Goal: Book appointment/travel/reservation

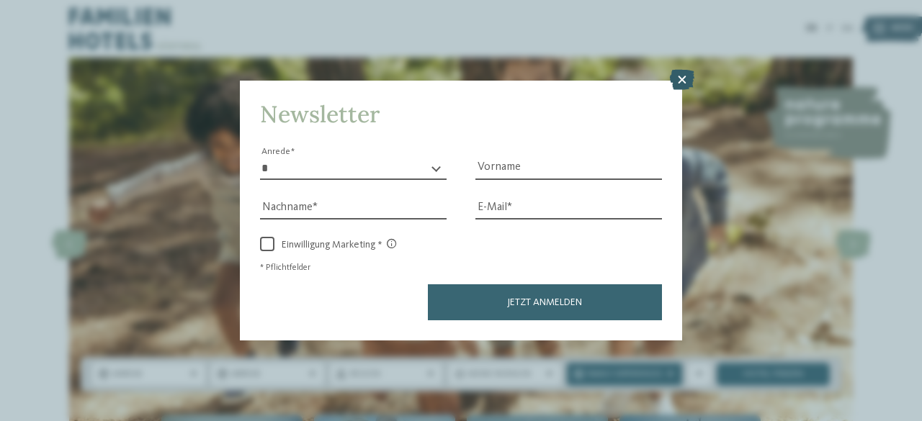
click at [687, 89] on icon at bounding box center [682, 80] width 24 height 20
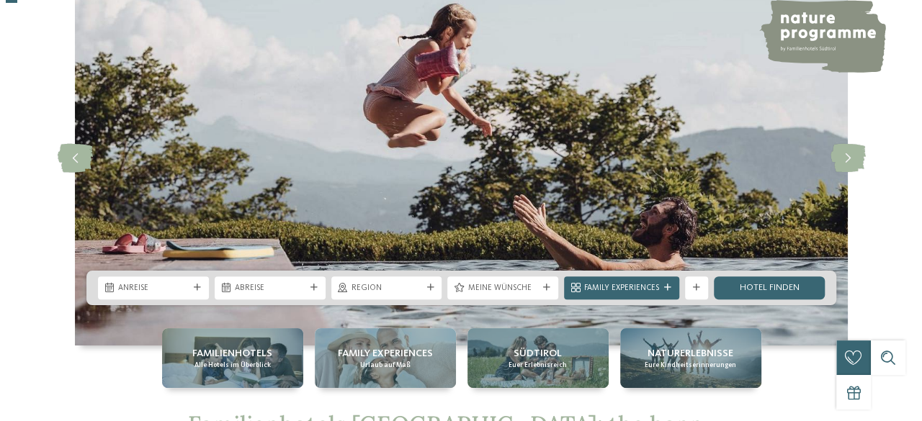
scroll to position [90, 0]
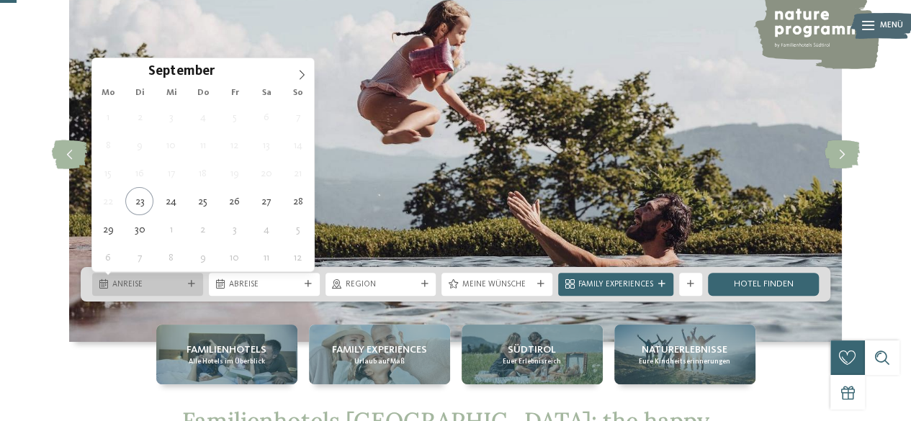
click at [102, 284] on icon at bounding box center [103, 284] width 9 height 9
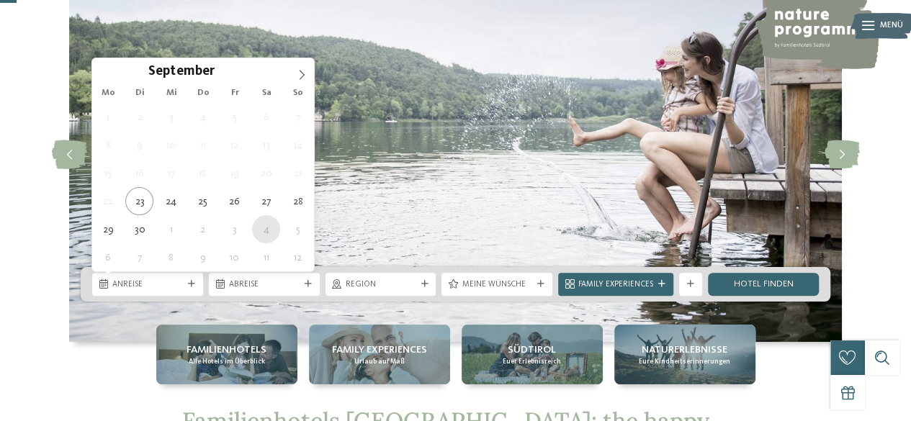
type div "04.10.2025"
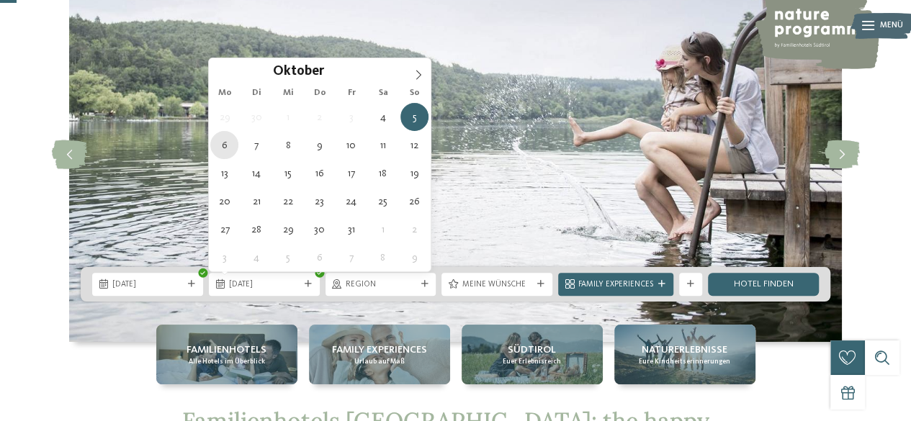
type div "06.10.2025"
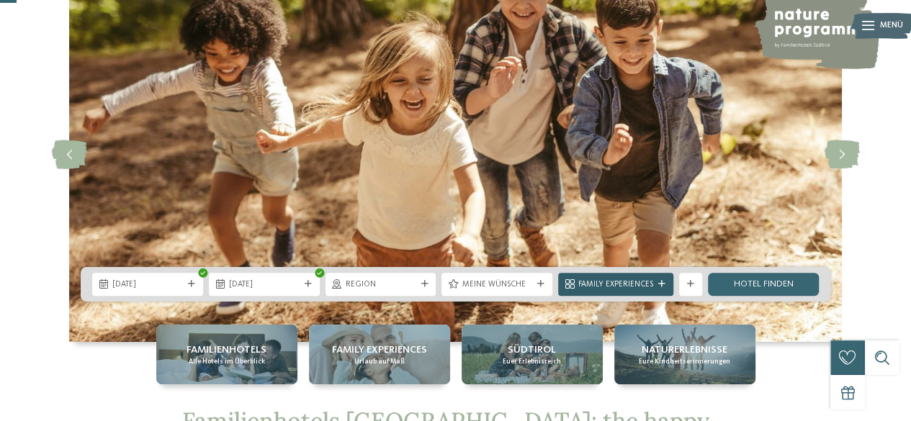
click at [665, 284] on div at bounding box center [662, 284] width 12 height 7
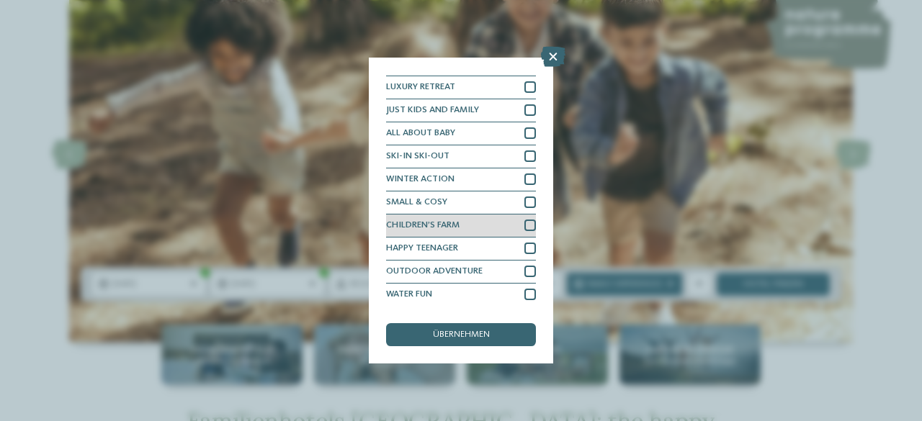
scroll to position [0, 0]
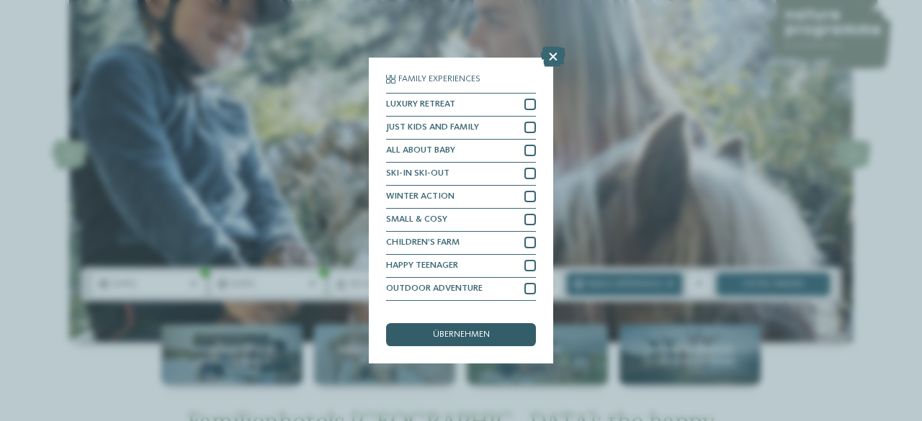
click at [470, 325] on div "übernehmen" at bounding box center [461, 334] width 150 height 23
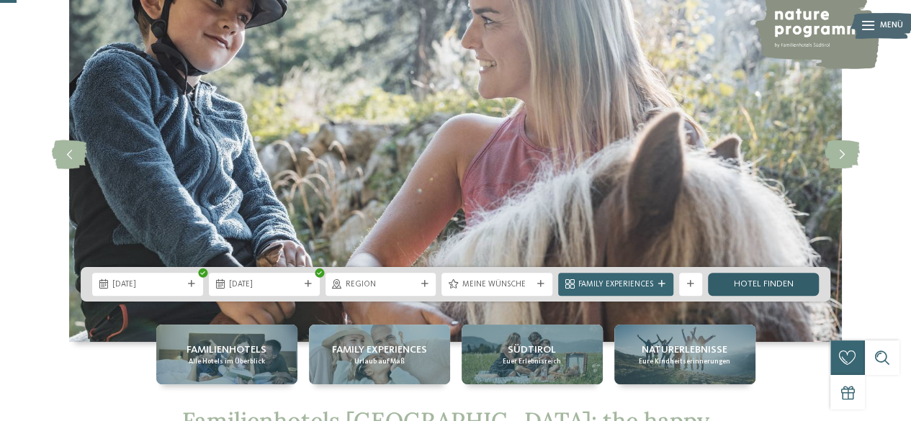
click at [733, 284] on link "Hotel finden" at bounding box center [763, 284] width 111 height 23
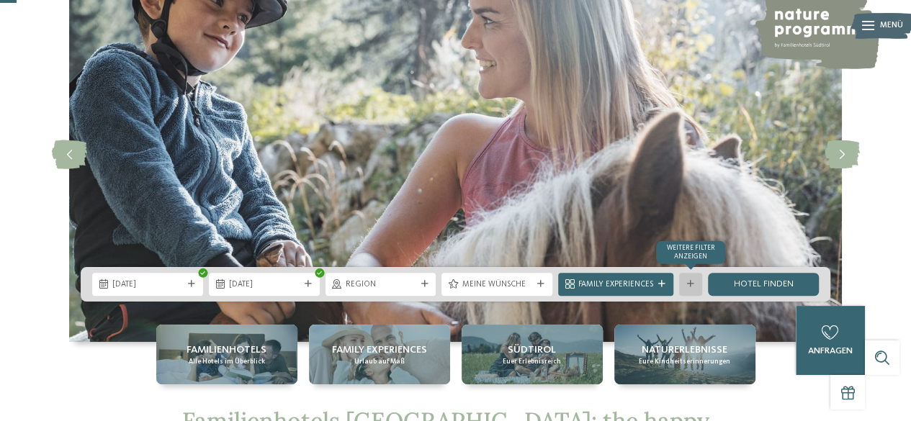
click at [692, 287] on icon at bounding box center [690, 284] width 7 height 7
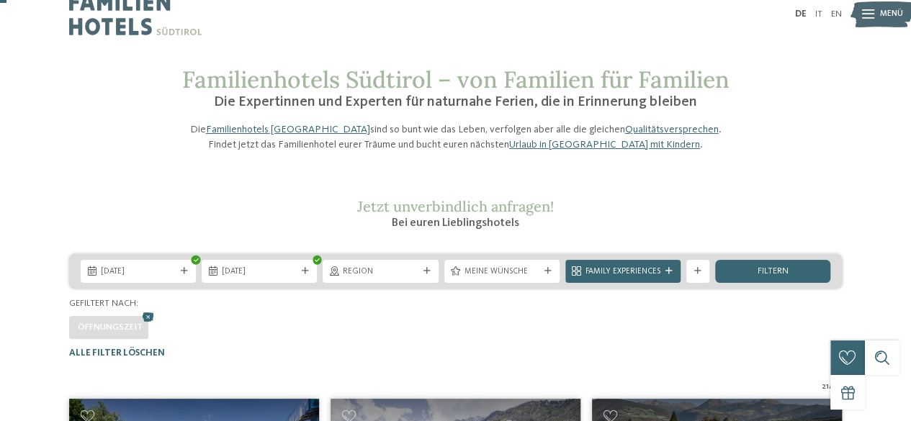
scroll to position [23, 0]
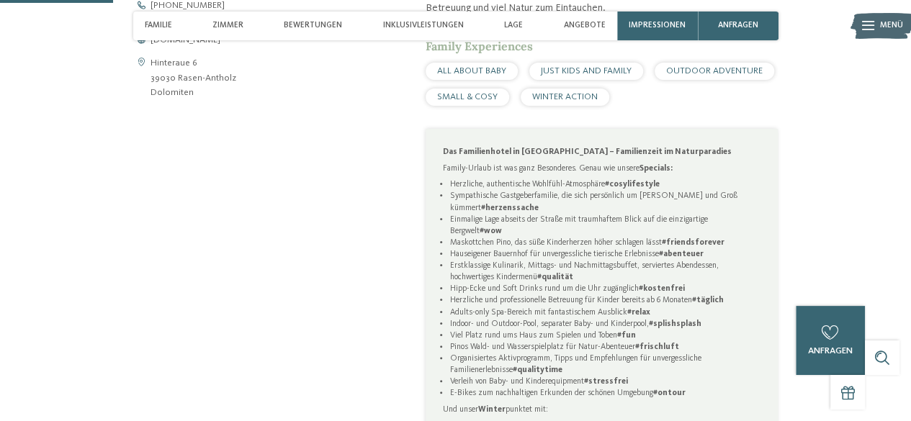
scroll to position [613, 0]
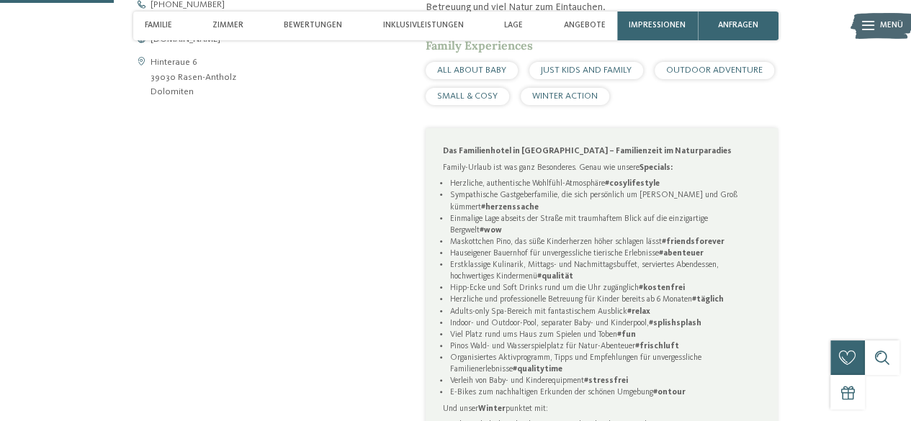
click at [619, 321] on li "Indoor- und Outdoor-Pool, separater Baby- und Kinderpool, #splishsplash" at bounding box center [604, 324] width 311 height 12
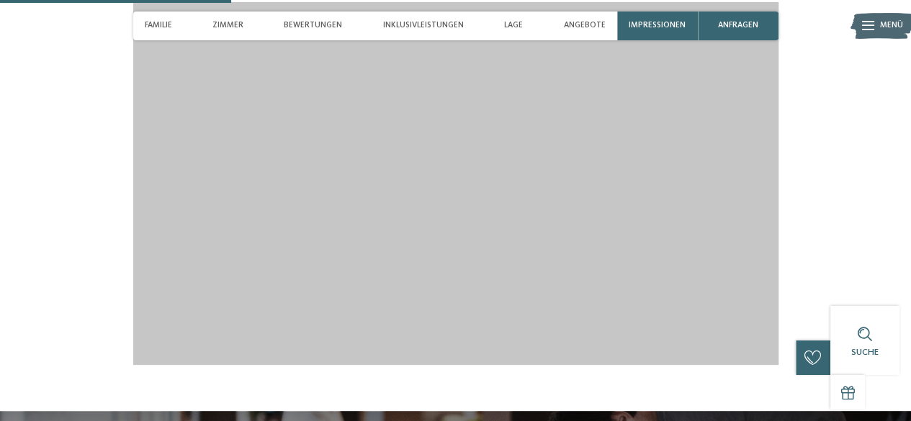
scroll to position [1249, 0]
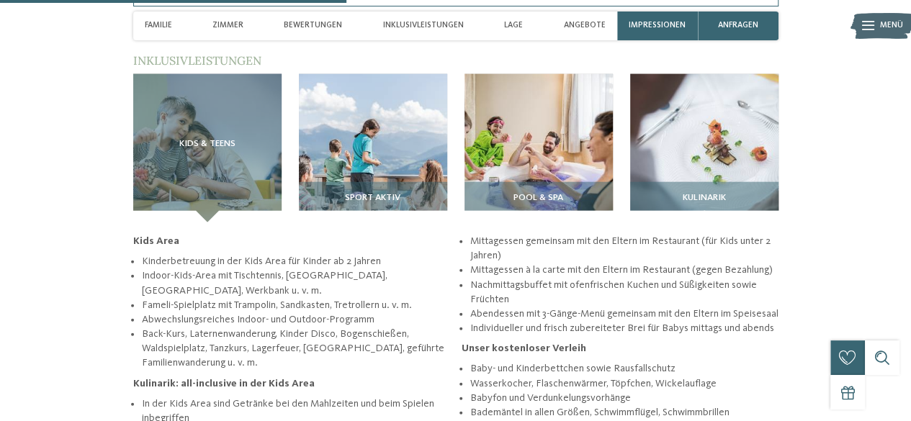
scroll to position [1609, 0]
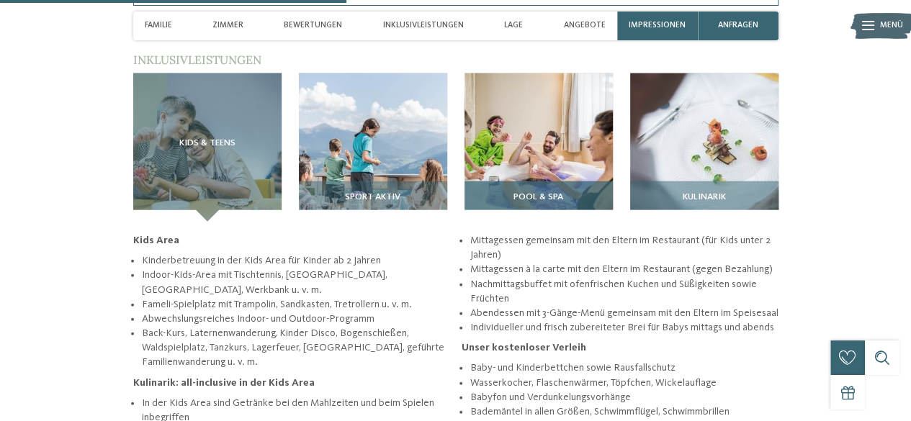
click at [553, 166] on img at bounding box center [539, 147] width 148 height 148
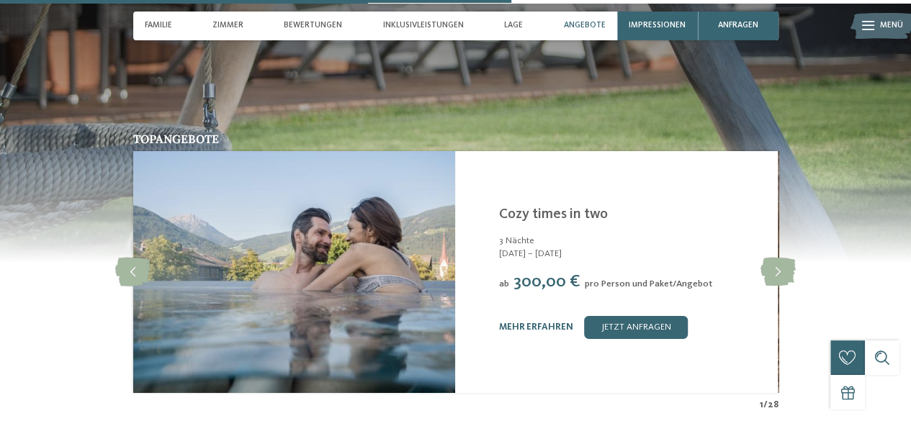
scroll to position [2238, 0]
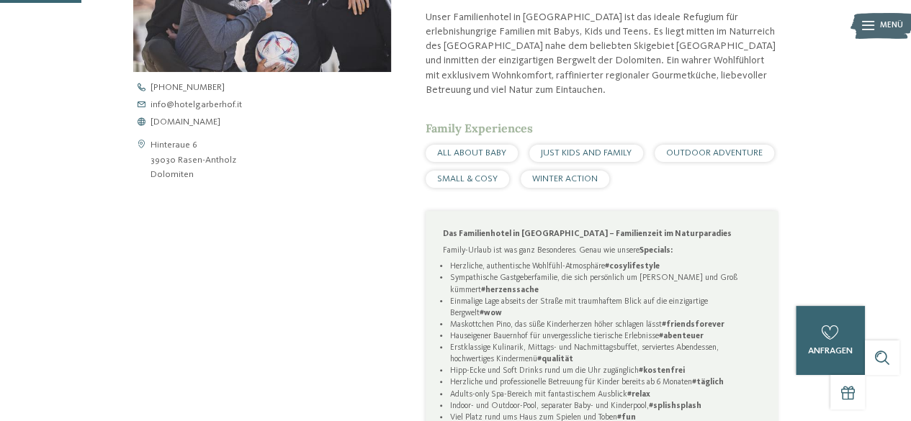
scroll to position [341, 0]
